Goal: Information Seeking & Learning: Find specific fact

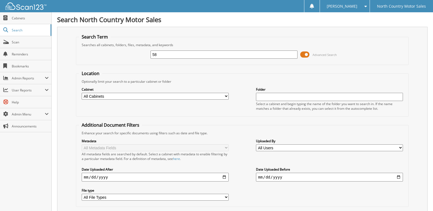
type input "5"
type input "83597"
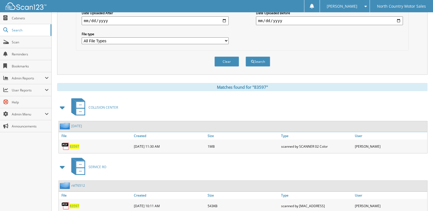
scroll to position [175, 0]
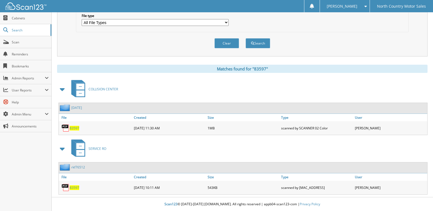
click at [75, 188] on span "83597" at bounding box center [75, 188] width 10 height 5
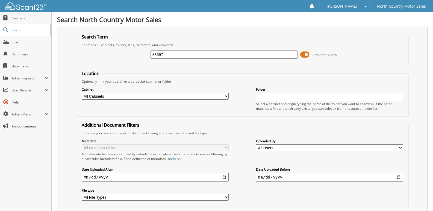
click at [0, 47] on html "michelle l. Settings Logout North Country Motor Sales Close Cabinets Search SSP" at bounding box center [216, 193] width 433 height 386
click at [171, 37] on fieldset "Search Term Searches all cabinets, folders, files, metadata, and keywords 83597…" at bounding box center [242, 49] width 333 height 31
drag, startPoint x: 169, startPoint y: 55, endPoint x: -68, endPoint y: 64, distance: 238.0
click at [0, 64] on html "michelle l. Settings Logout North Country Motor Sales Close Cabinets Search SSP" at bounding box center [216, 193] width 433 height 386
type input "82659"
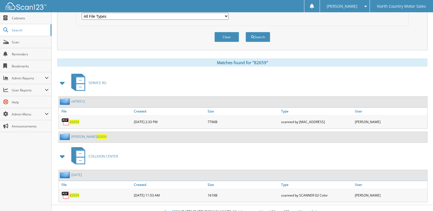
scroll to position [189, 0]
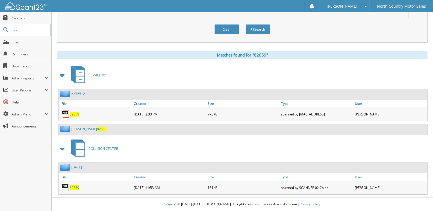
click at [71, 114] on span "82659" at bounding box center [75, 114] width 10 height 5
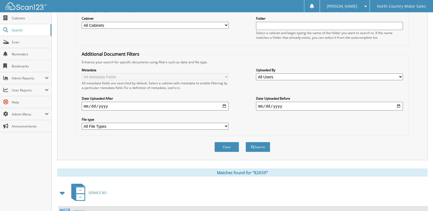
scroll to position [0, 0]
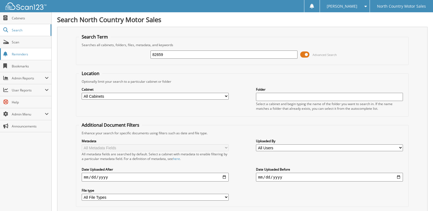
drag, startPoint x: 174, startPoint y: 56, endPoint x: 15, endPoint y: 59, distance: 159.7
click at [15, 59] on body "[PERSON_NAME] Settings Logout North Country Motor Sales Close Cabinets Search S…" at bounding box center [216, 200] width 433 height 400
type input "84182"
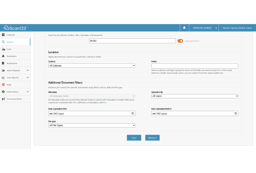
scroll to position [116, 0]
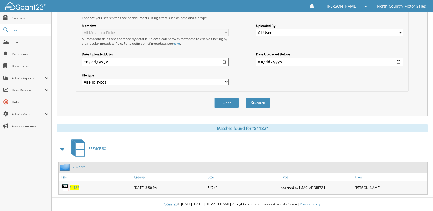
click at [74, 188] on span "84182" at bounding box center [75, 188] width 10 height 5
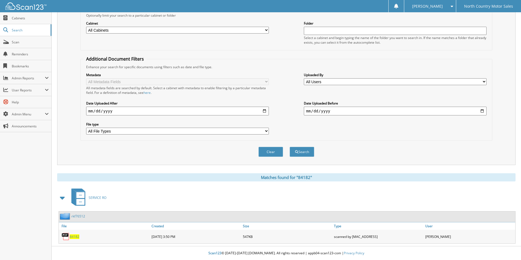
scroll to position [0, 0]
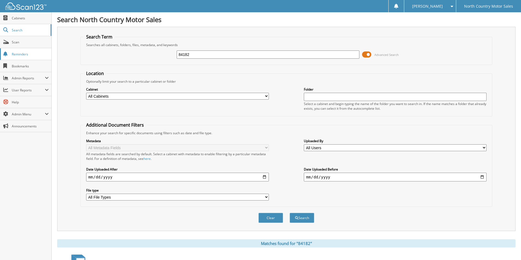
drag, startPoint x: 199, startPoint y: 56, endPoint x: 17, endPoint y: 59, distance: 181.2
click at [17, 59] on body "michelle l. Settings Logout North Country Motor Sales Close Cabinets Search Sca…" at bounding box center [260, 163] width 521 height 327
type input "86133"
click at [289, 211] on button "Search" at bounding box center [301, 218] width 25 height 10
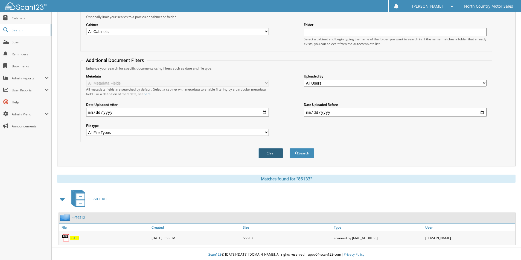
scroll to position [66, 0]
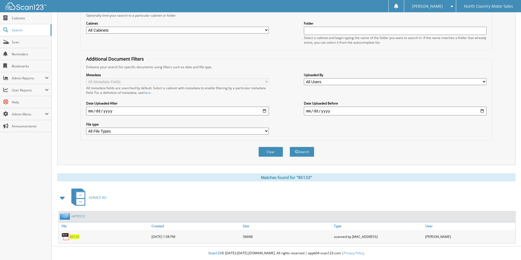
click at [73, 235] on span "86133" at bounding box center [75, 237] width 10 height 5
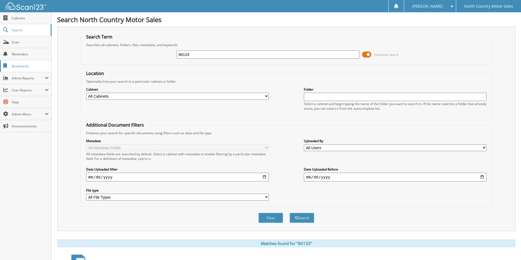
drag, startPoint x: 204, startPoint y: 55, endPoint x: 14, endPoint y: 69, distance: 190.5
click at [14, 69] on body "[PERSON_NAME] Settings Logout North Country Motor Sales Close Cabinets Search S…" at bounding box center [260, 163] width 521 height 327
type input "86134"
click at [289, 213] on button "Search" at bounding box center [301, 218] width 25 height 10
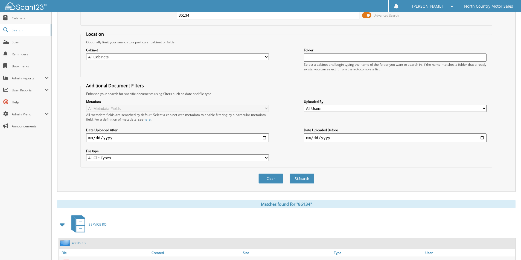
scroll to position [66, 0]
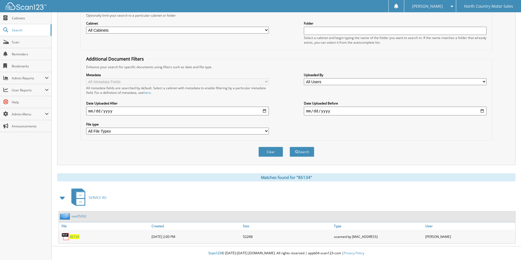
click at [74, 236] on span "86134" at bounding box center [75, 237] width 10 height 5
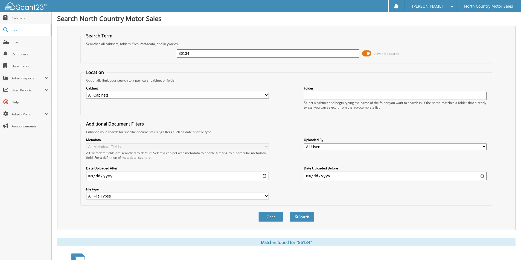
scroll to position [0, 0]
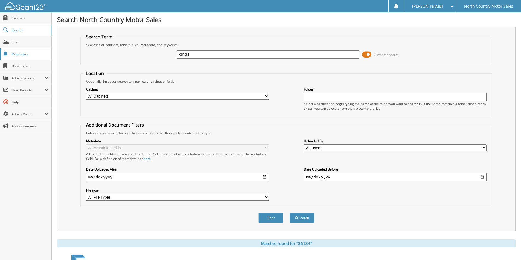
drag, startPoint x: 201, startPoint y: 54, endPoint x: 42, endPoint y: 54, distance: 158.8
click at [42, 54] on body "[PERSON_NAME] Settings Logout North Country Motor Sales Close Cabinets Search S…" at bounding box center [260, 163] width 521 height 327
type input "86006"
click at [289, 213] on button "Search" at bounding box center [301, 218] width 25 height 10
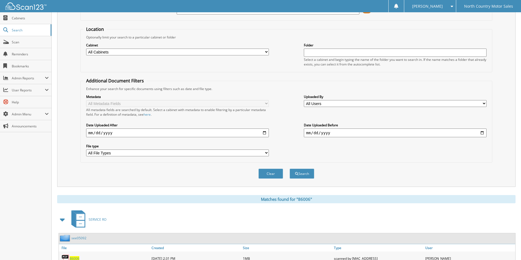
scroll to position [66, 0]
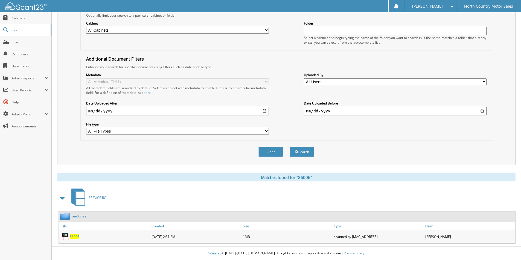
click at [74, 237] on span "86006" at bounding box center [75, 237] width 10 height 5
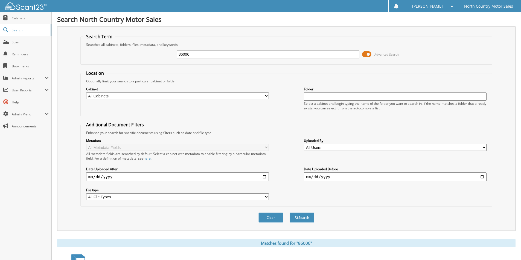
scroll to position [0, 0]
drag, startPoint x: 204, startPoint y: 56, endPoint x: 13, endPoint y: 67, distance: 191.1
click at [13, 67] on body "[PERSON_NAME] Settings Logout North Country Motor Sales Close Cabinets Search S…" at bounding box center [260, 163] width 521 height 327
type input "86196"
click at [289, 213] on button "Search" at bounding box center [301, 218] width 25 height 10
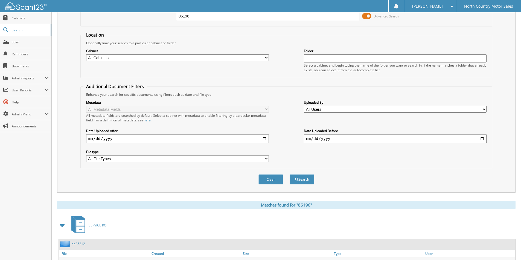
scroll to position [66, 0]
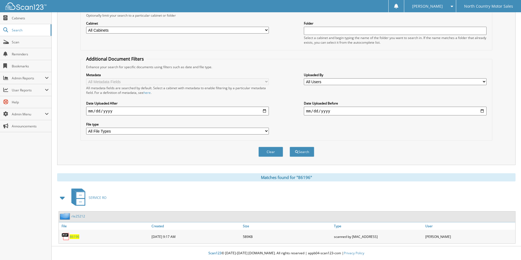
click at [72, 237] on span "86196" at bounding box center [75, 237] width 10 height 5
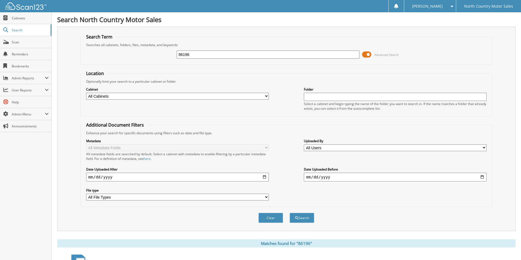
drag, startPoint x: 199, startPoint y: 53, endPoint x: 87, endPoint y: 56, distance: 111.3
click at [87, 56] on div "86196 Advanced Search" at bounding box center [286, 54] width 406 height 15
type input "85922"
click at [289, 213] on button "Search" at bounding box center [301, 218] width 25 height 10
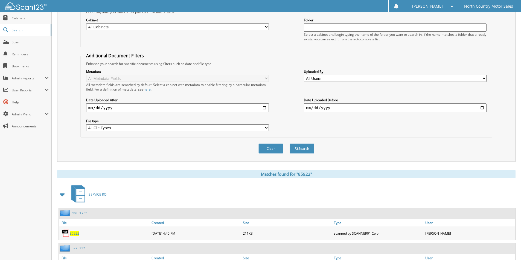
scroll to position [102, 0]
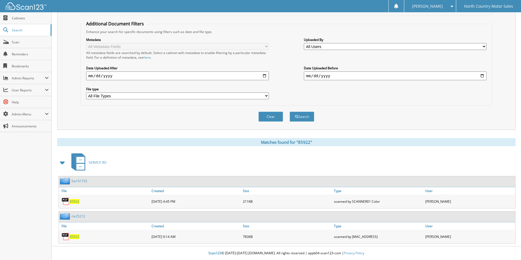
click at [76, 237] on span "85922" at bounding box center [75, 237] width 10 height 5
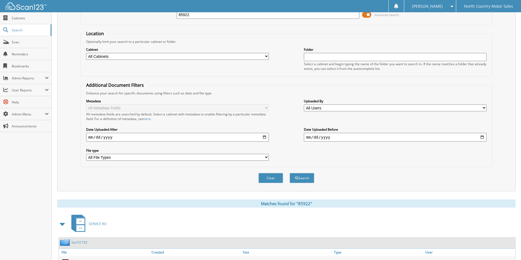
scroll to position [0, 0]
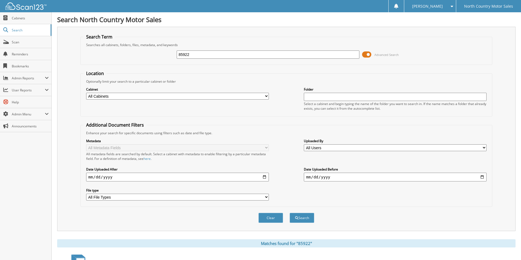
drag, startPoint x: 207, startPoint y: 55, endPoint x: 73, endPoint y: 58, distance: 133.7
click at [73, 58] on div "Search Term Searches all cabinets, folders, files, metadata, and keywords 85922…" at bounding box center [286, 129] width 458 height 205
type input "85989"
click at [289, 213] on button "Search" at bounding box center [301, 218] width 25 height 10
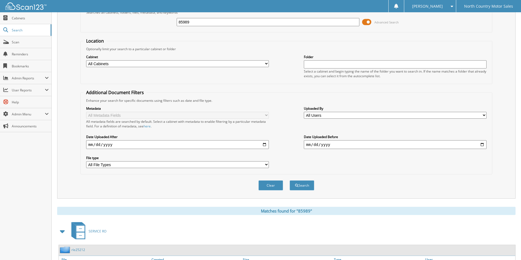
scroll to position [66, 0]
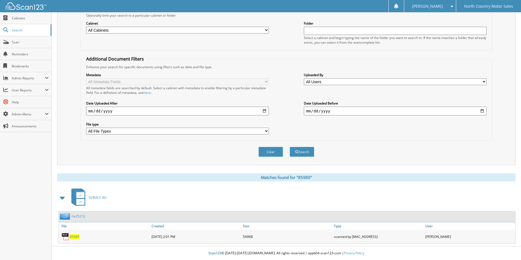
click at [72, 237] on span "85989" at bounding box center [75, 237] width 10 height 5
click at [74, 237] on span "85989" at bounding box center [75, 237] width 10 height 5
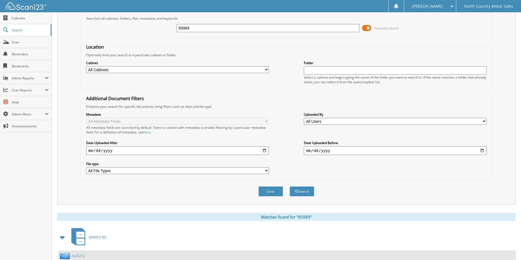
scroll to position [0, 0]
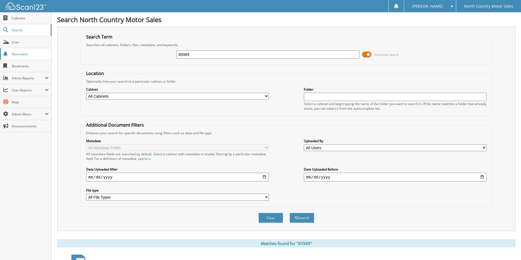
drag, startPoint x: 201, startPoint y: 53, endPoint x: 0, endPoint y: 55, distance: 200.6
click at [0, 55] on body "michelle l. Settings Logout North Country Motor Sales Close Cabinets Search Sca…" at bounding box center [260, 163] width 521 height 327
type input "86239"
click at [289, 213] on button "Search" at bounding box center [301, 218] width 25 height 10
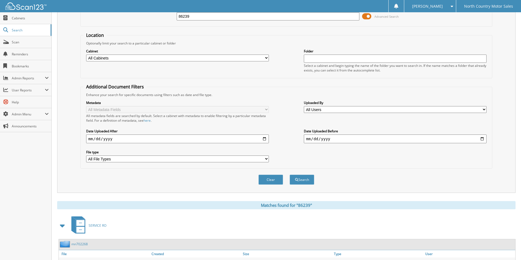
scroll to position [66, 0]
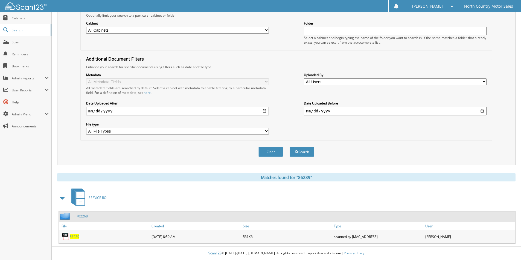
click at [76, 238] on span "86239" at bounding box center [75, 237] width 10 height 5
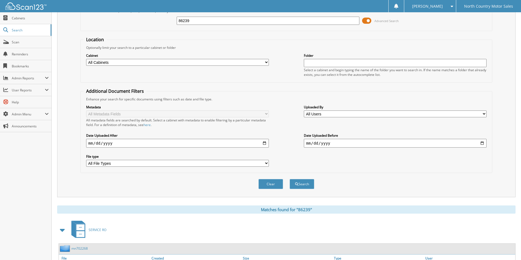
scroll to position [0, 0]
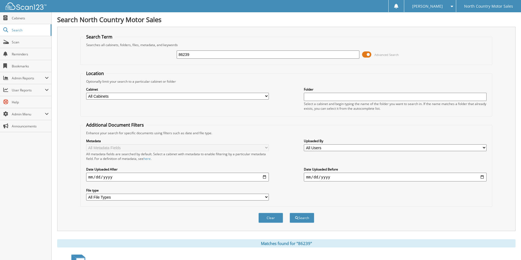
drag, startPoint x: 195, startPoint y: 54, endPoint x: 74, endPoint y: 61, distance: 121.9
click at [74, 61] on div "Search Term Searches all cabinets, folders, files, metadata, and keywords 86239…" at bounding box center [286, 129] width 458 height 205
type input "83350"
click at [289, 213] on button "Search" at bounding box center [301, 218] width 25 height 10
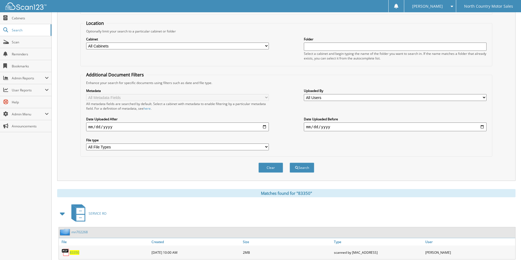
scroll to position [66, 0]
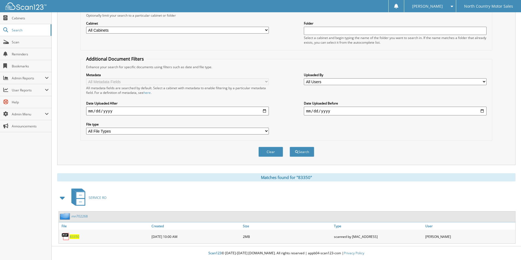
click at [78, 237] on span "83350" at bounding box center [75, 237] width 10 height 5
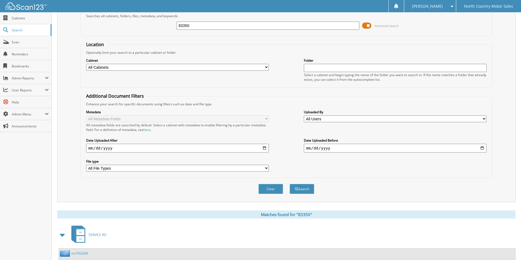
scroll to position [0, 0]
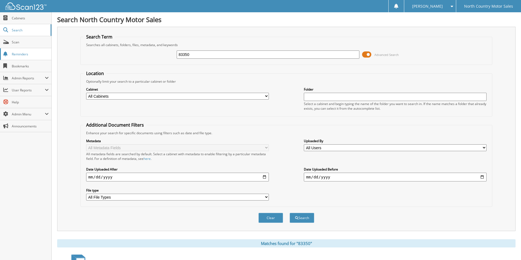
drag, startPoint x: 203, startPoint y: 55, endPoint x: 27, endPoint y: 53, distance: 176.0
click at [27, 53] on body "[PERSON_NAME] Settings Logout North Country Motor Sales Close Cabinets Search S…" at bounding box center [260, 163] width 521 height 327
type input "84826"
click at [289, 213] on button "Search" at bounding box center [301, 218] width 25 height 10
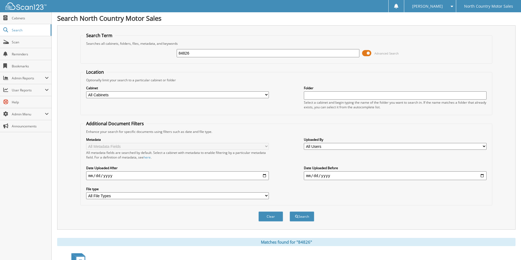
scroll to position [66, 0]
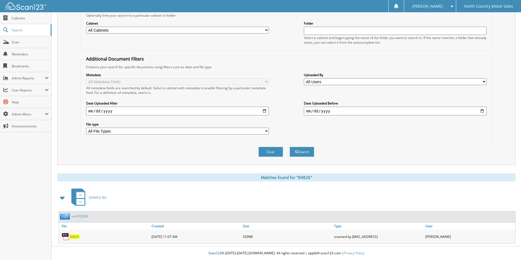
click at [76, 236] on span "84826" at bounding box center [75, 237] width 10 height 5
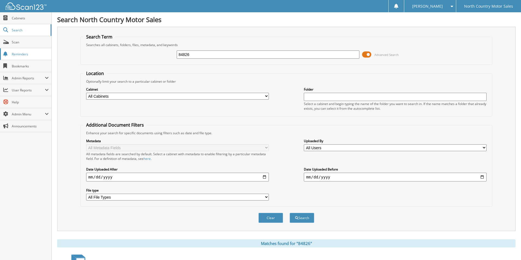
drag, startPoint x: 207, startPoint y: 52, endPoint x: 0, endPoint y: 56, distance: 206.7
click at [0, 56] on body "[PERSON_NAME] Settings Logout North Country Motor Sales Close Cabinets Search S…" at bounding box center [260, 163] width 521 height 327
click at [235, 24] on div "Search North Country Motor Sales Search Term Searches all cabinets, folders, fi…" at bounding box center [286, 163] width 469 height 327
drag, startPoint x: 204, startPoint y: 59, endPoint x: 149, endPoint y: 50, distance: 55.7
click at [149, 50] on div "84826 Advanced Search" at bounding box center [286, 54] width 406 height 15
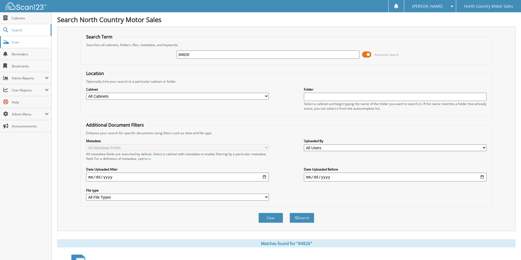
drag, startPoint x: 204, startPoint y: 53, endPoint x: 46, endPoint y: 40, distance: 158.5
click at [46, 40] on body "[PERSON_NAME] Settings Logout North Country Motor Sales Close Cabinets Search S…" at bounding box center [260, 163] width 521 height 327
type input "86251"
click at [289, 213] on button "Search" at bounding box center [301, 218] width 25 height 10
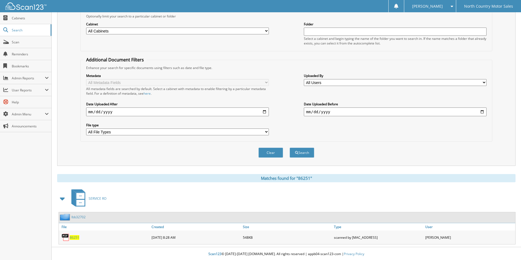
scroll to position [66, 0]
click at [76, 236] on span "86251" at bounding box center [75, 237] width 10 height 5
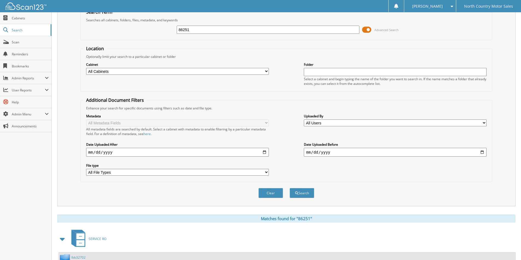
scroll to position [0, 0]
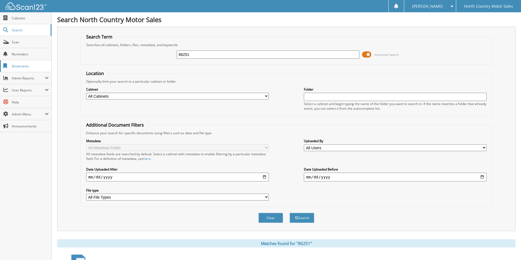
drag, startPoint x: 57, startPoint y: 63, endPoint x: 39, endPoint y: 65, distance: 18.7
click at [39, 65] on body "[PERSON_NAME] Settings Logout North Country Motor Sales Close Cabinets Search S…" at bounding box center [260, 163] width 521 height 327
type input "85682"
click at [289, 213] on button "Search" at bounding box center [301, 218] width 25 height 10
drag, startPoint x: 156, startPoint y: 48, endPoint x: 14, endPoint y: 38, distance: 142.8
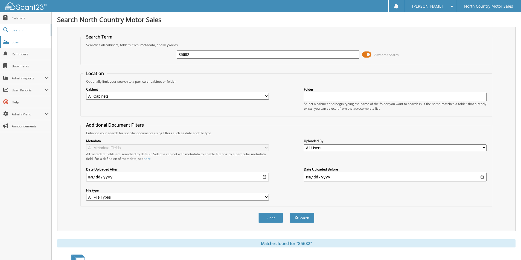
click at [14, 38] on body "[PERSON_NAME] Settings Logout North Country Motor Sales Close Cabinets Search S…" at bounding box center [260, 170] width 521 height 341
type input "86198"
click at [289, 213] on button "Search" at bounding box center [301, 218] width 25 height 10
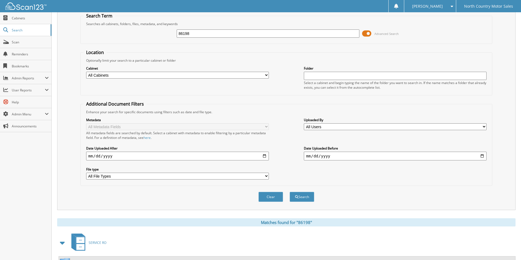
scroll to position [102, 0]
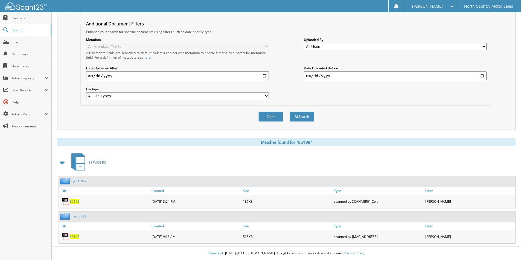
click at [78, 238] on span "86198" at bounding box center [75, 237] width 10 height 5
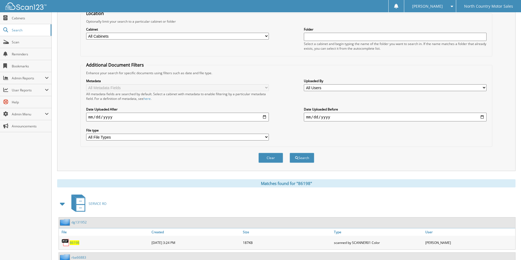
scroll to position [0, 0]
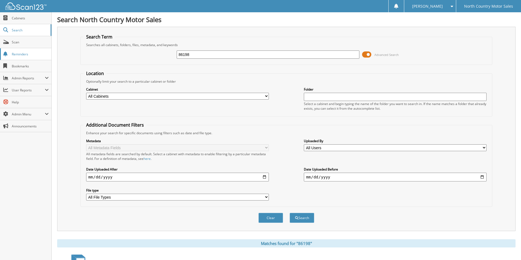
drag, startPoint x: 197, startPoint y: 54, endPoint x: 25, endPoint y: 57, distance: 171.7
click at [25, 57] on body "[PERSON_NAME] Settings Logout North Country Motor Sales Close Cabinets Search S…" at bounding box center [260, 181] width 521 height 362
type input "85166"
click at [289, 213] on button "Search" at bounding box center [301, 218] width 25 height 10
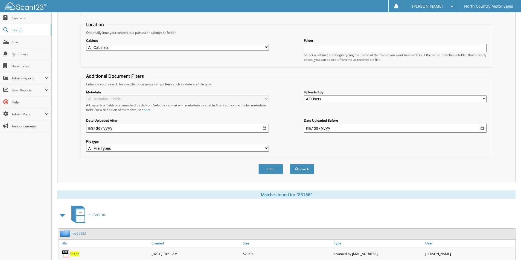
scroll to position [66, 0]
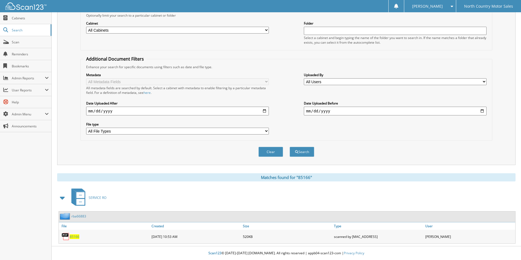
click at [75, 236] on span "85166" at bounding box center [75, 237] width 10 height 5
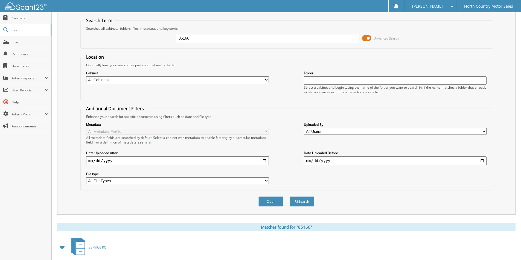
scroll to position [0, 0]
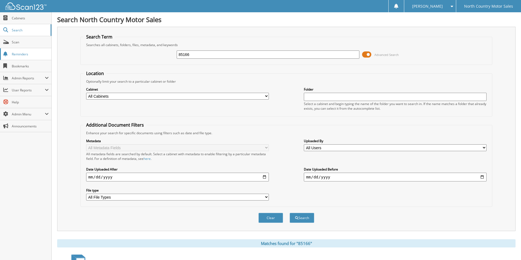
drag, startPoint x: 214, startPoint y: 54, endPoint x: 0, endPoint y: 54, distance: 214.0
click at [0, 54] on body "[PERSON_NAME] Settings Logout North Country Motor Sales Close Cabinets Search S…" at bounding box center [260, 163] width 521 height 327
type input "83765"
click at [289, 213] on button "Search" at bounding box center [301, 218] width 25 height 10
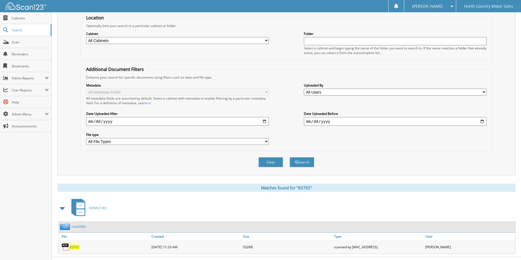
scroll to position [66, 0]
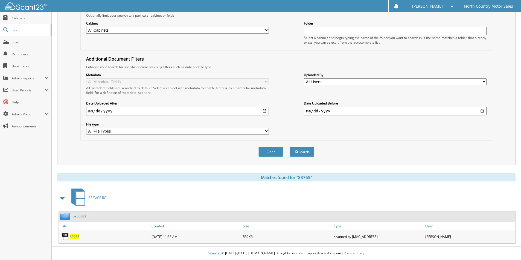
click at [71, 235] on span "83765" at bounding box center [75, 237] width 10 height 5
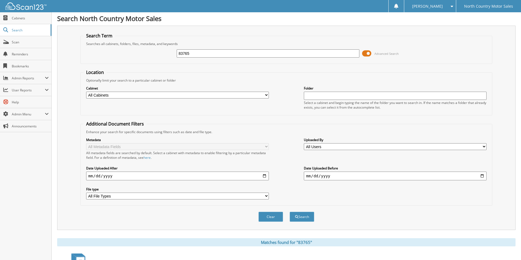
scroll to position [0, 0]
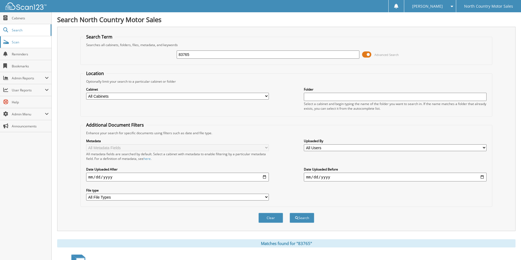
drag, startPoint x: 192, startPoint y: 52, endPoint x: 15, endPoint y: 44, distance: 177.8
click at [15, 44] on body "michelle l. Settings Logout North Country Motor Sales Close Cabinets Search Sca…" at bounding box center [260, 163] width 521 height 327
type input "77451"
click at [289, 213] on button "Search" at bounding box center [301, 218] width 25 height 10
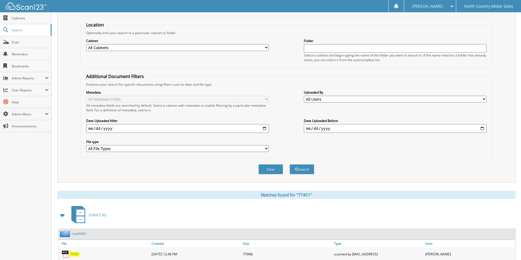
scroll to position [66, 0]
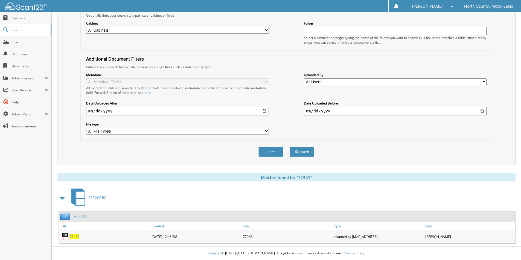
click at [77, 237] on span "77451" at bounding box center [75, 237] width 10 height 5
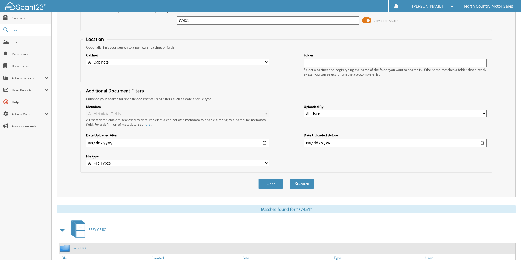
scroll to position [0, 0]
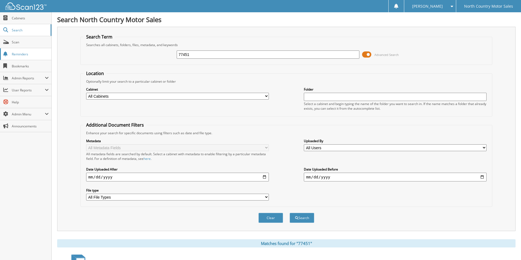
drag, startPoint x: 192, startPoint y: 52, endPoint x: 24, endPoint y: 56, distance: 168.7
click at [24, 56] on body "[PERSON_NAME] Settings Logout North Country Motor Sales Close Cabinets Search S…" at bounding box center [260, 163] width 521 height 327
type input "81043"
click at [289, 213] on button "Search" at bounding box center [301, 218] width 25 height 10
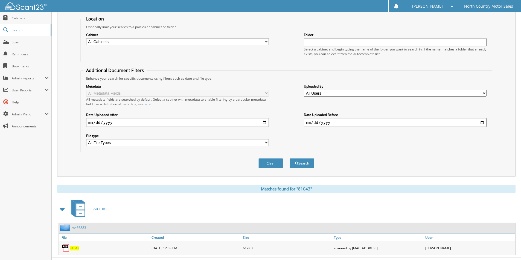
scroll to position [66, 0]
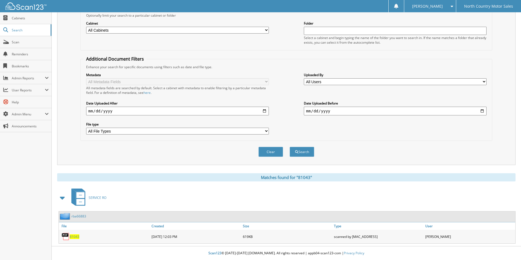
click at [74, 237] on span "81043" at bounding box center [75, 237] width 10 height 5
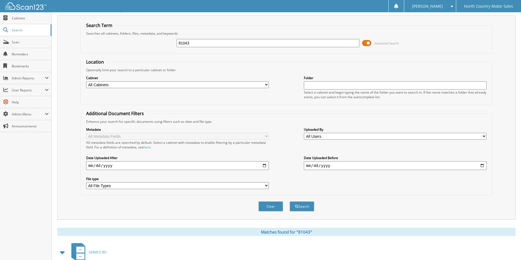
scroll to position [0, 0]
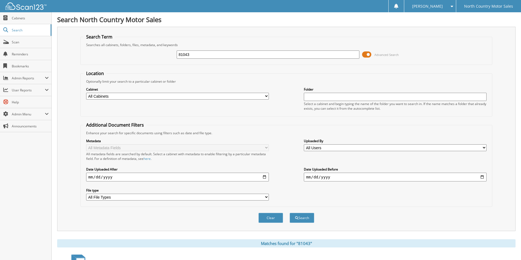
drag, startPoint x: 200, startPoint y: 55, endPoint x: 67, endPoint y: 51, distance: 132.6
click at [67, 51] on div "Search Term Searches all cabinets, folders, files, metadata, and keywords 81043…" at bounding box center [286, 129] width 458 height 205
type input "85865"
click at [289, 213] on button "Search" at bounding box center [301, 218] width 25 height 10
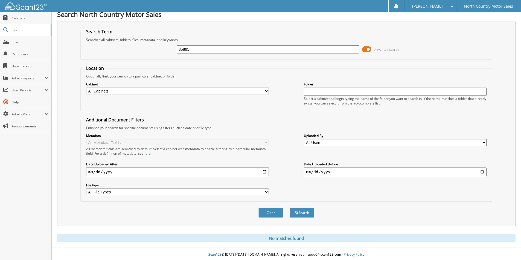
scroll to position [7, 0]
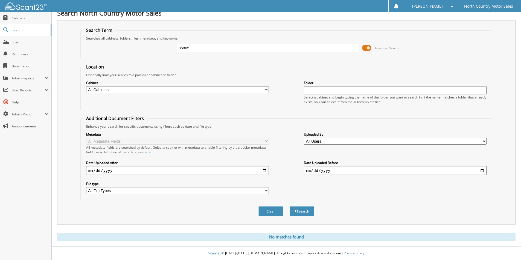
click at [412, 72] on fieldset "Location Optionally limit your search to a particular cabinet or folder Cabinet…" at bounding box center [286, 87] width 412 height 46
drag, startPoint x: 201, startPoint y: 46, endPoint x: 121, endPoint y: 50, distance: 81.0
click at [121, 50] on div "85865 Advanced Search" at bounding box center [286, 48] width 406 height 15
type input "86023"
click at [289, 207] on button "Search" at bounding box center [301, 212] width 25 height 10
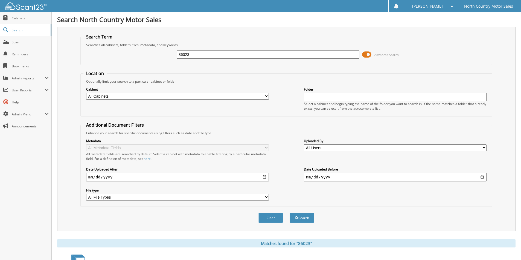
drag, startPoint x: 197, startPoint y: 55, endPoint x: 66, endPoint y: 55, distance: 130.7
click at [66, 55] on div "Search Term Searches all cabinets, folders, files, metadata, and keywords 86023…" at bounding box center [286, 129] width 458 height 205
type input "85900"
click at [289, 213] on button "Search" at bounding box center [301, 218] width 25 height 10
drag, startPoint x: 216, startPoint y: 54, endPoint x: 66, endPoint y: 62, distance: 150.5
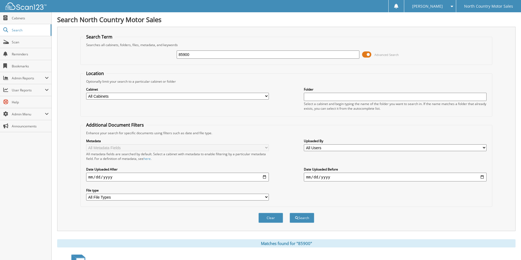
click at [66, 62] on div "Search Term Searches all cabinets, folders, files, metadata, and keywords 85900…" at bounding box center [286, 129] width 458 height 205
type input "85791"
click at [289, 213] on button "Search" at bounding box center [301, 218] width 25 height 10
drag, startPoint x: 190, startPoint y: 54, endPoint x: 75, endPoint y: 60, distance: 114.7
click at [76, 60] on div "Search Term Searches all cabinets, folders, files, metadata, and keywords 85791…" at bounding box center [286, 129] width 458 height 205
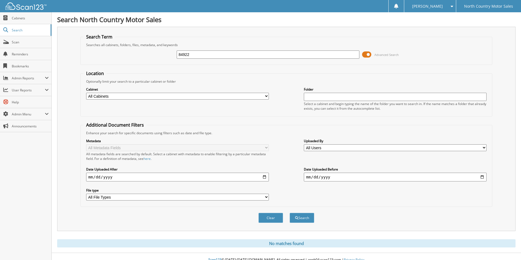
type input "84922"
click at [289, 213] on button "Search" at bounding box center [301, 218] width 25 height 10
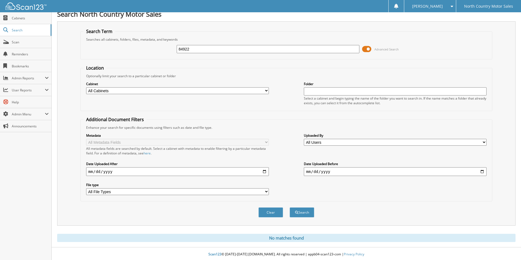
scroll to position [7, 0]
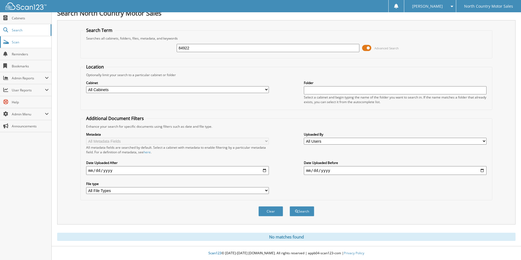
drag, startPoint x: 182, startPoint y: 47, endPoint x: 16, endPoint y: 48, distance: 165.9
click at [16, 48] on body "[PERSON_NAME] Settings Logout North Country Motor Sales Close Cabinets Search S…" at bounding box center [260, 126] width 521 height 267
type input "81341"
click at [289, 207] on button "Search" at bounding box center [301, 212] width 25 height 10
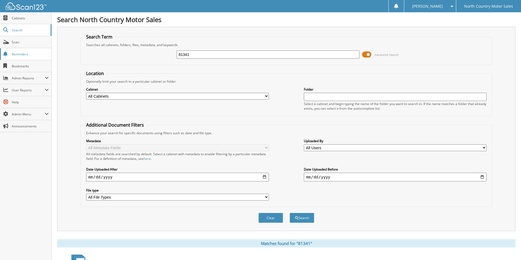
drag, startPoint x: 223, startPoint y: 54, endPoint x: 49, endPoint y: 57, distance: 173.6
click at [49, 57] on body "[PERSON_NAME] Settings Logout North Country Motor Sales Close Cabinets Search S…" at bounding box center [260, 152] width 521 height 305
type input "83642"
click at [289, 213] on button "Search" at bounding box center [301, 218] width 25 height 10
drag, startPoint x: 186, startPoint y: 56, endPoint x: 99, endPoint y: 84, distance: 91.6
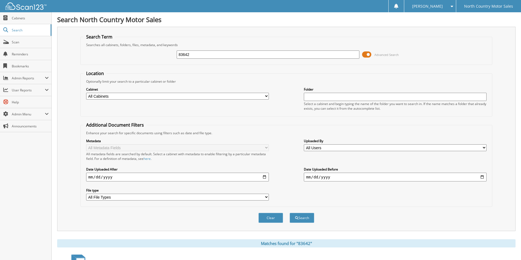
click at [90, 57] on div "83642 Advanced Search" at bounding box center [286, 54] width 406 height 15
type input "82298"
click at [289, 213] on button "Search" at bounding box center [301, 218] width 25 height 10
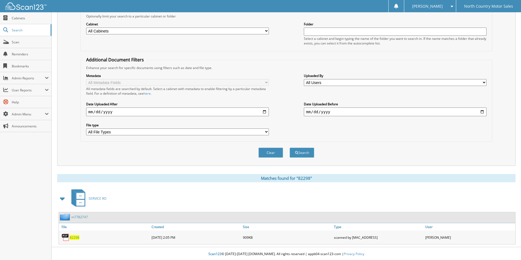
scroll to position [66, 0]
click at [75, 236] on span "82298" at bounding box center [75, 237] width 10 height 5
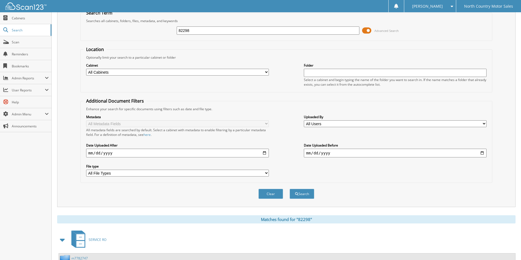
scroll to position [0, 0]
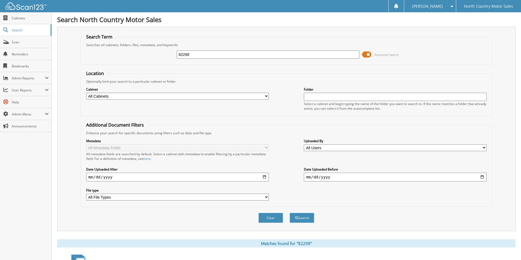
drag, startPoint x: 203, startPoint y: 53, endPoint x: 55, endPoint y: 62, distance: 148.7
click at [55, 62] on div "Search North Country Motor Sales Search Term Searches all cabinets, folders, fi…" at bounding box center [286, 163] width 469 height 327
type input "85651"
click at [289, 213] on button "Search" at bounding box center [301, 218] width 25 height 10
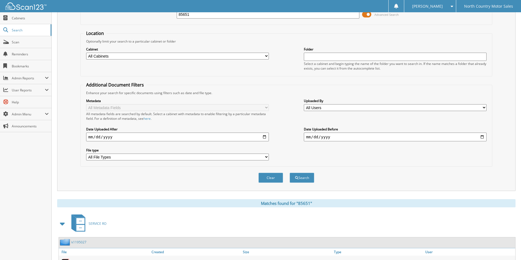
scroll to position [80, 0]
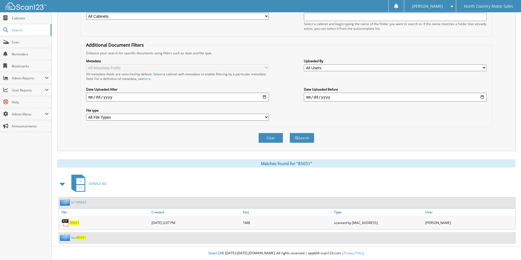
click at [72, 223] on span "85651" at bounding box center [75, 223] width 10 height 5
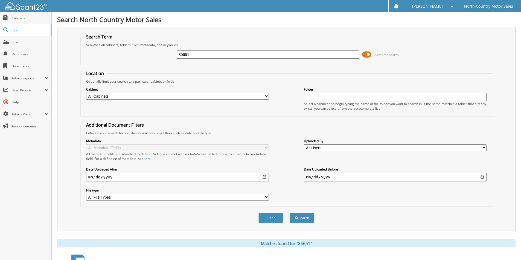
drag, startPoint x: 203, startPoint y: 55, endPoint x: 71, endPoint y: 59, distance: 132.6
click at [71, 59] on div "Search Term Searches all cabinets, folders, files, metadata, and keywords 85651…" at bounding box center [286, 129] width 458 height 205
type input "86888"
click at [289, 213] on button "Search" at bounding box center [301, 218] width 25 height 10
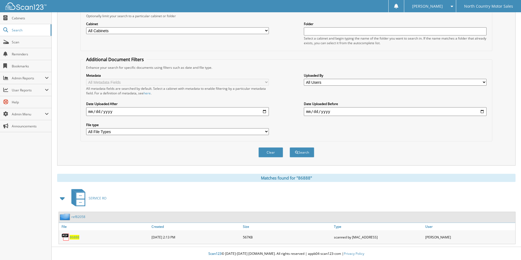
scroll to position [66, 0]
click at [77, 236] on span "86888" at bounding box center [75, 237] width 10 height 5
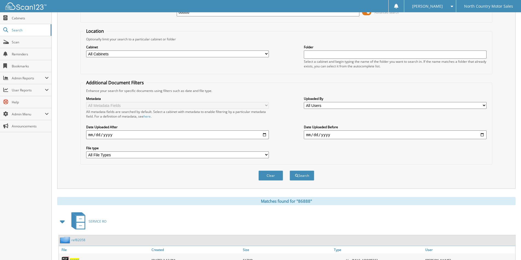
scroll to position [0, 0]
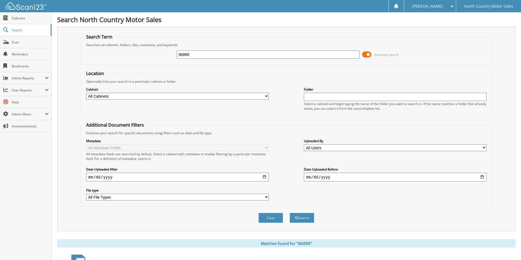
drag, startPoint x: 201, startPoint y: 54, endPoint x: 109, endPoint y: 57, distance: 93.0
click at [109, 57] on div "86888 Advanced Search" at bounding box center [286, 54] width 406 height 15
type input "86843"
click at [289, 213] on button "Search" at bounding box center [301, 218] width 25 height 10
drag, startPoint x: 193, startPoint y: 55, endPoint x: 88, endPoint y: 54, distance: 104.4
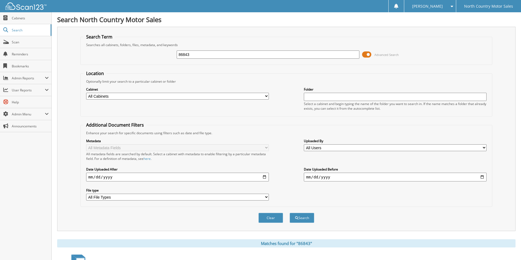
click at [88, 54] on div "86843 Advanced Search" at bounding box center [286, 54] width 406 height 15
type input "86848"
click at [289, 213] on button "Search" at bounding box center [301, 218] width 25 height 10
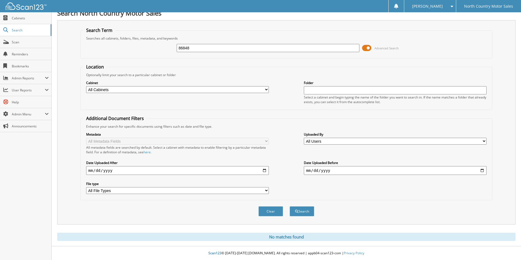
drag, startPoint x: 218, startPoint y: 49, endPoint x: 298, endPoint y: 80, distance: 85.4
click at [87, 62] on form "Search Term Searches all cabinets, folders, files, metadata, and keywords 86848…" at bounding box center [286, 124] width 412 height 195
click at [197, 30] on fieldset "Search Term Searches all cabinets, folders, files, metadata, and keywords 86848…" at bounding box center [286, 42] width 412 height 31
drag, startPoint x: 191, startPoint y: 48, endPoint x: 63, endPoint y: 59, distance: 128.7
click at [63, 59] on div "Search Term Searches all cabinets, folders, files, metadata, and keywords 86848…" at bounding box center [286, 122] width 458 height 205
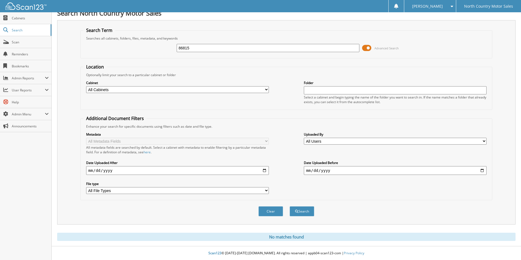
type input "86815"
click at [289, 207] on button "Search" at bounding box center [301, 212] width 25 height 10
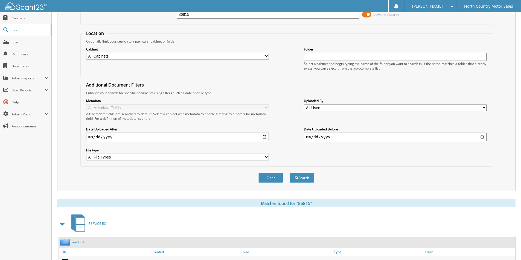
scroll to position [66, 0]
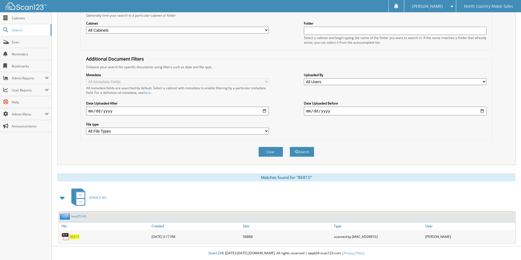
click at [74, 237] on span "86815" at bounding box center [75, 237] width 10 height 5
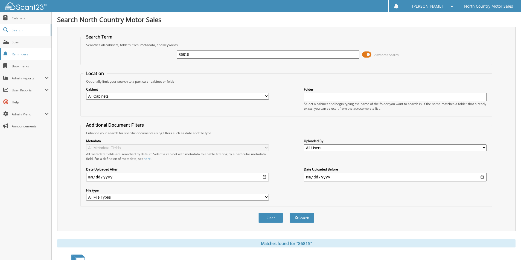
drag, startPoint x: 196, startPoint y: 55, endPoint x: 51, endPoint y: 54, distance: 144.6
click at [51, 54] on body "michelle l. Settings Logout North Country Motor Sales Close Cabinets Search Sca…" at bounding box center [260, 163] width 521 height 327
type input "86842"
click at [289, 213] on button "Search" at bounding box center [301, 218] width 25 height 10
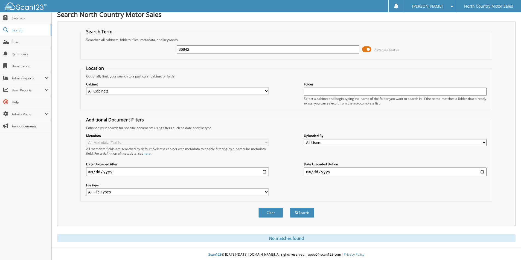
scroll to position [7, 0]
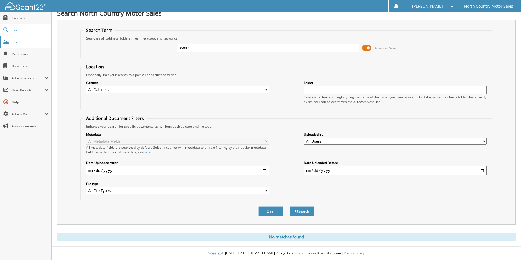
drag, startPoint x: 202, startPoint y: 47, endPoint x: 43, endPoint y: 48, distance: 159.1
click at [43, 48] on body "[PERSON_NAME] Settings Logout North Country Motor Sales Close Cabinets Search S…" at bounding box center [260, 126] width 521 height 267
type input "86654"
click at [289, 207] on button "Search" at bounding box center [301, 212] width 25 height 10
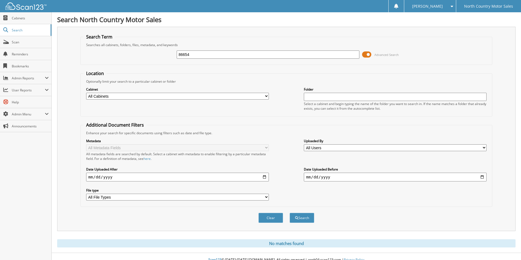
scroll to position [7, 0]
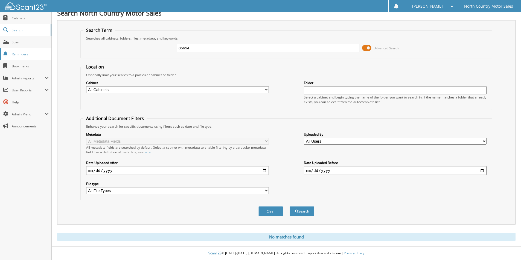
drag, startPoint x: 91, startPoint y: 50, endPoint x: 46, endPoint y: 49, distance: 45.4
click at [46, 49] on body "[PERSON_NAME] Settings Logout North Country Motor Sales Close Cabinets Search S…" at bounding box center [260, 126] width 521 height 267
type input "86578"
click at [289, 207] on button "Search" at bounding box center [301, 212] width 25 height 10
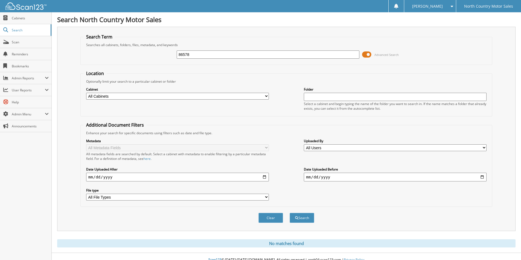
scroll to position [7, 0]
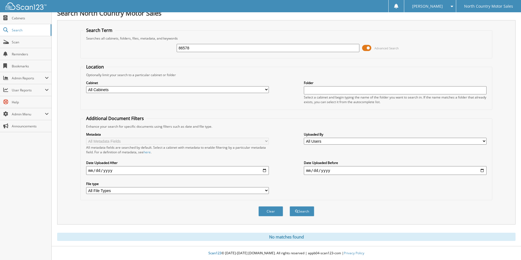
drag, startPoint x: 149, startPoint y: 47, endPoint x: 73, endPoint y: 66, distance: 78.2
click at [60, 52] on div "Search Term Searches all cabinets, folders, files, metadata, and keywords 86578…" at bounding box center [286, 122] width 458 height 205
type input "84118"
click at [289, 207] on button "Search" at bounding box center [301, 212] width 25 height 10
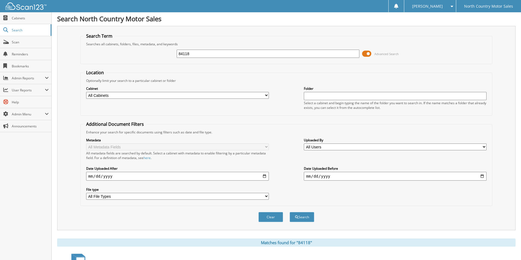
scroll to position [66, 0]
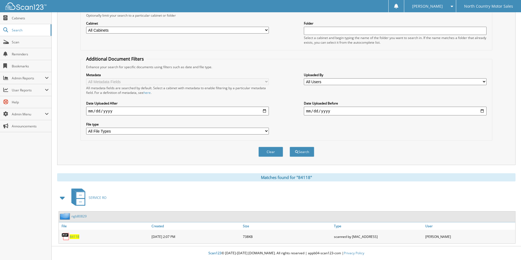
click at [75, 237] on span "84118" at bounding box center [75, 237] width 10 height 5
